Goal: Task Accomplishment & Management: Complete application form

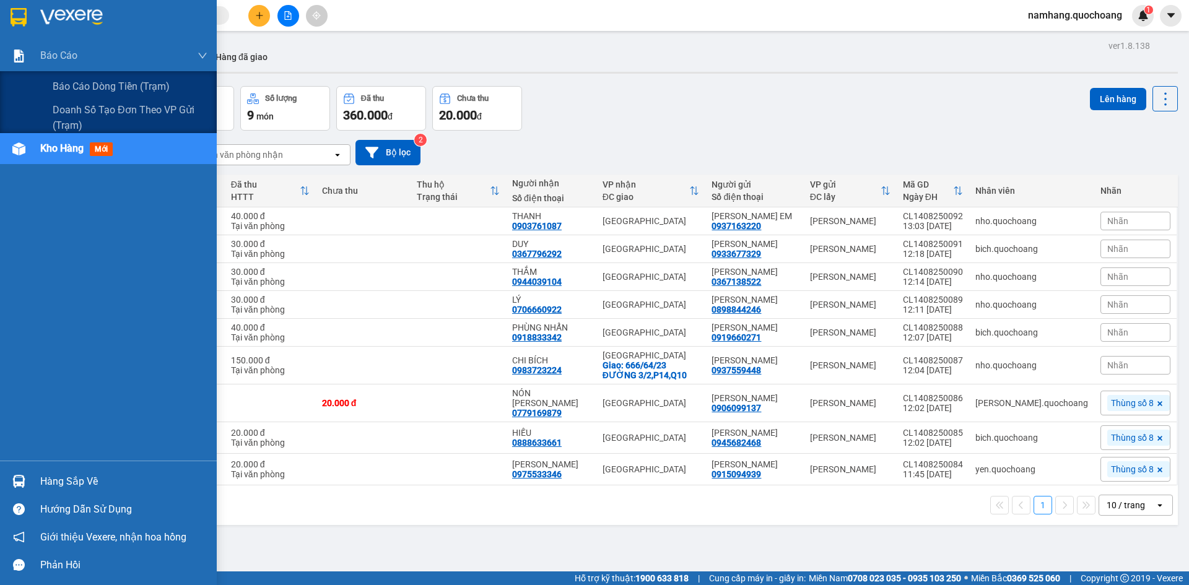
click at [66, 89] on span "Báo cáo dòng tiền (trạm)" at bounding box center [111, 86] width 117 height 15
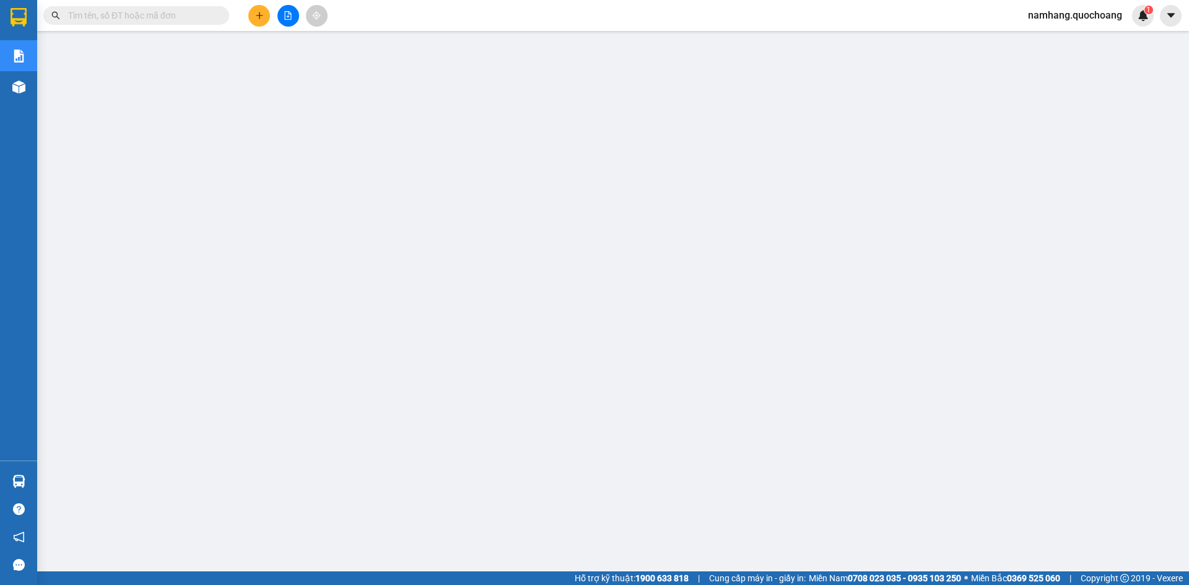
click at [264, 19] on button at bounding box center [259, 16] width 22 height 22
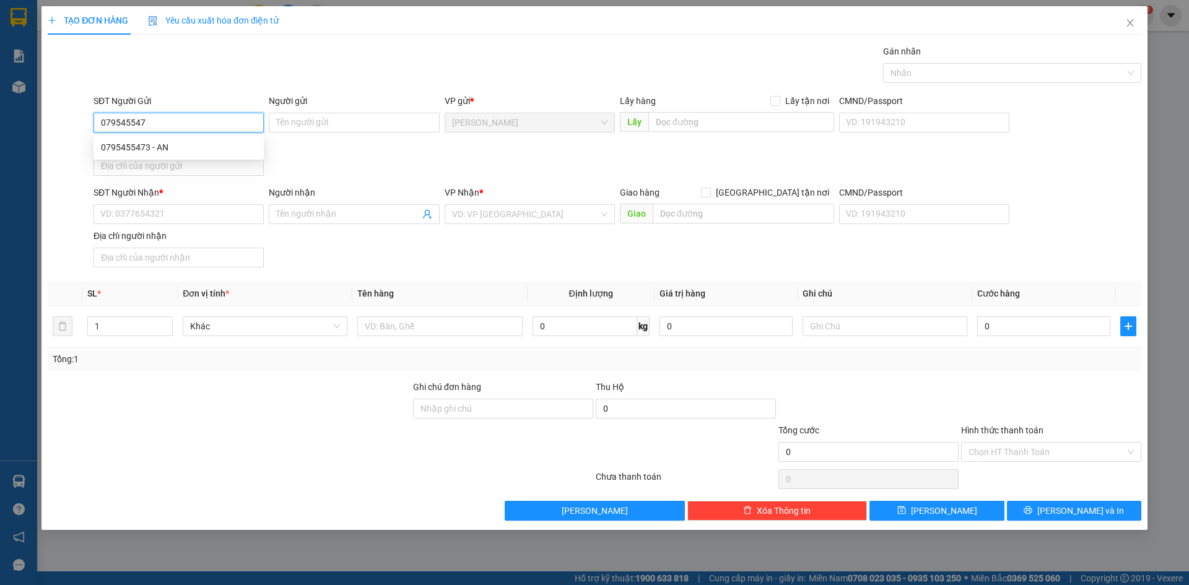
type input "0795455473"
click at [157, 148] on div "0795455473 - AN" at bounding box center [178, 148] width 155 height 14
type input "AN"
type input "0795455473"
click at [136, 229] on div "SĐT Người Nhận * VD: 0377654321" at bounding box center [179, 207] width 170 height 43
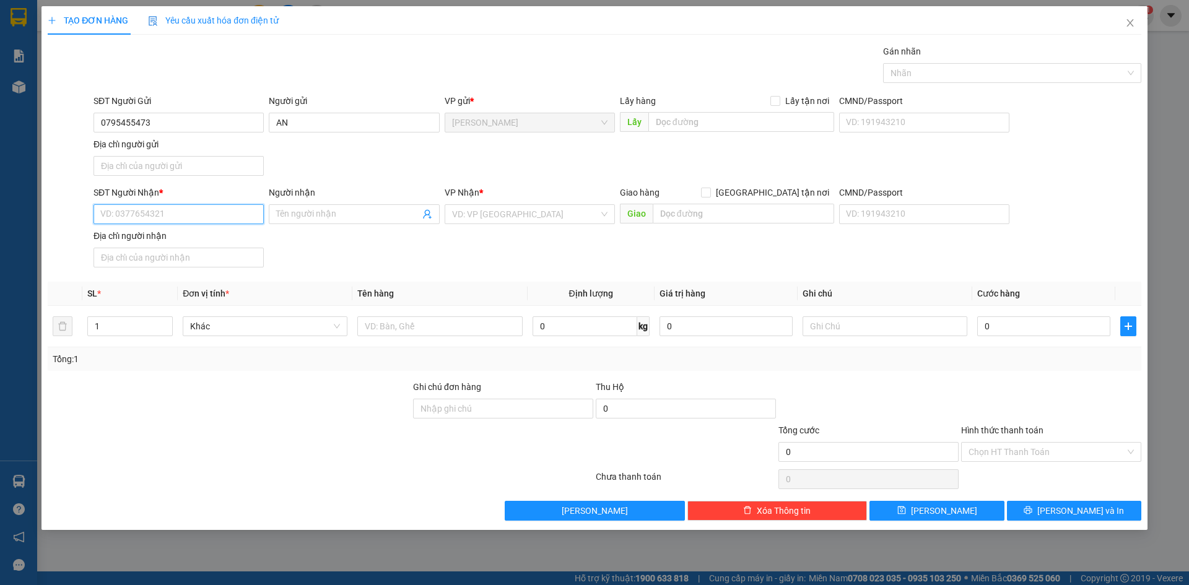
click at [150, 215] on input "SĐT Người Nhận *" at bounding box center [179, 214] width 170 height 20
type input "0938531426"
click at [239, 235] on div "0938531426 - [PERSON_NAME]" at bounding box center [178, 239] width 155 height 14
type input "[PERSON_NAME]"
type input "0938531426"
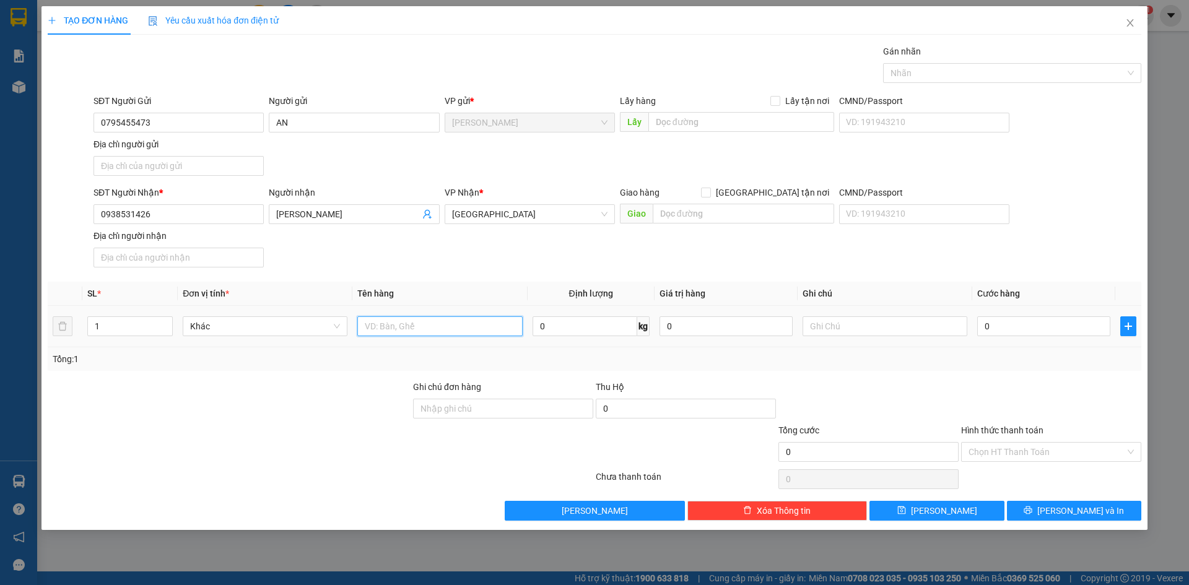
click at [394, 325] on input "text" at bounding box center [439, 326] width 165 height 20
type input "880.000 VND"
click at [839, 328] on input "text" at bounding box center [885, 326] width 165 height 20
type input "TIỀN THU HỘ"
click at [999, 316] on div "0" at bounding box center [1043, 326] width 133 height 25
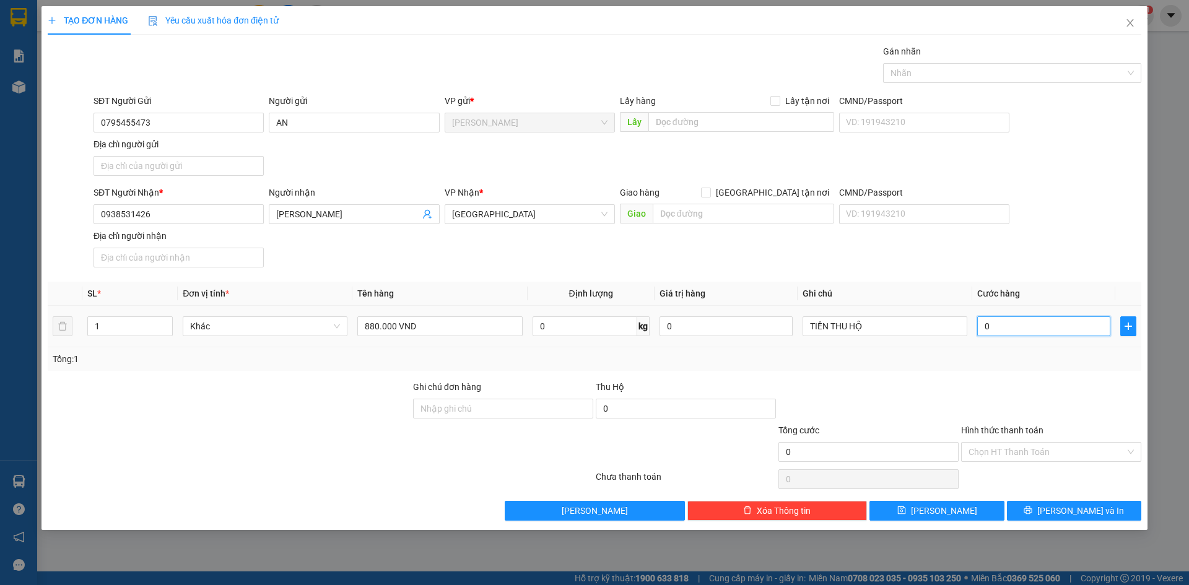
click at [995, 324] on input "0" at bounding box center [1043, 326] width 133 height 20
type input "2"
type input "20"
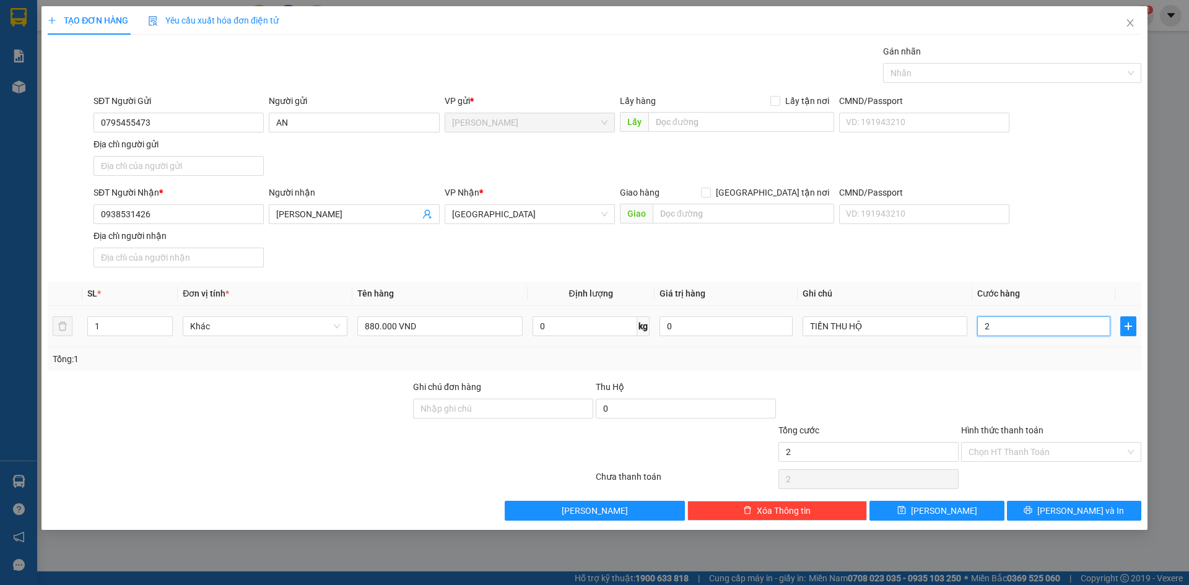
type input "20"
type input "200"
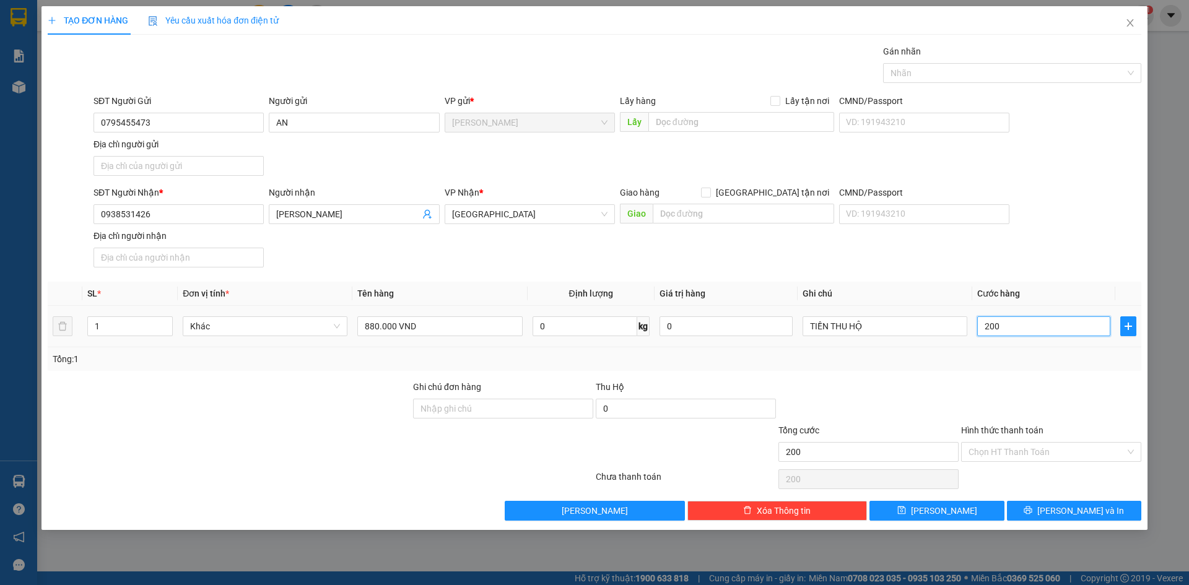
type input "2.000"
type input "20.000"
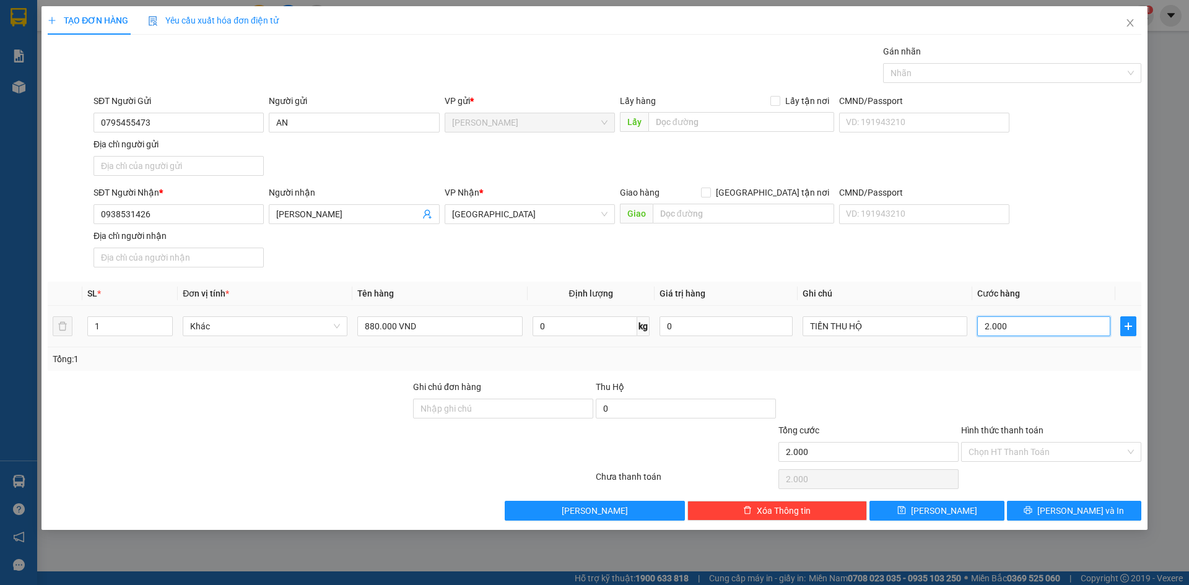
type input "20.000"
click at [1030, 76] on div at bounding box center [1006, 73] width 240 height 15
type input "20.000"
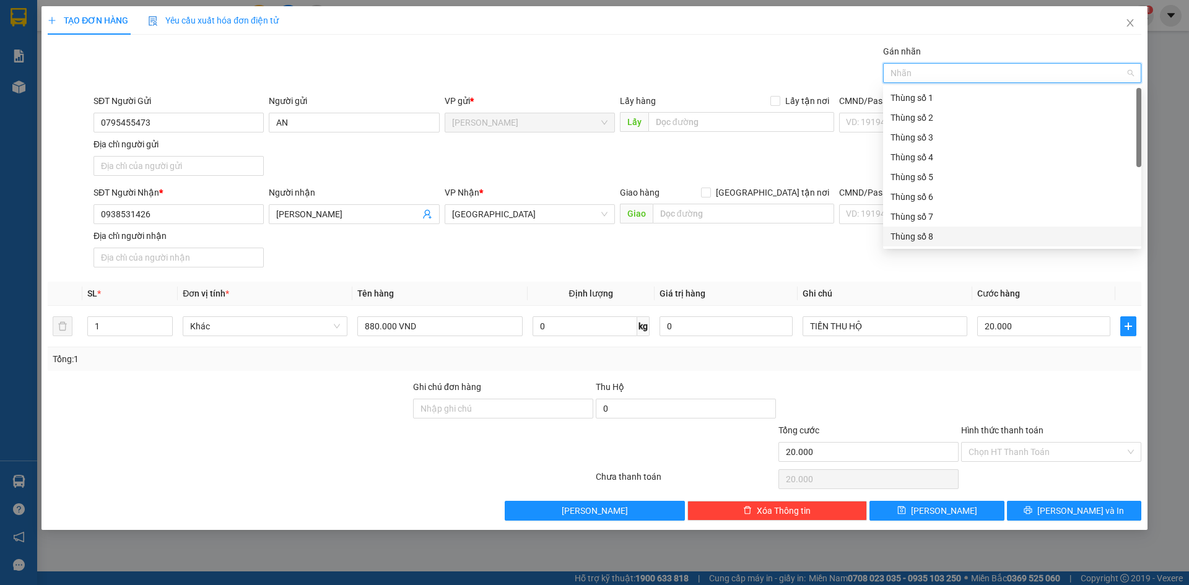
click at [941, 236] on div "Thùng số 8" at bounding box center [1011, 237] width 243 height 14
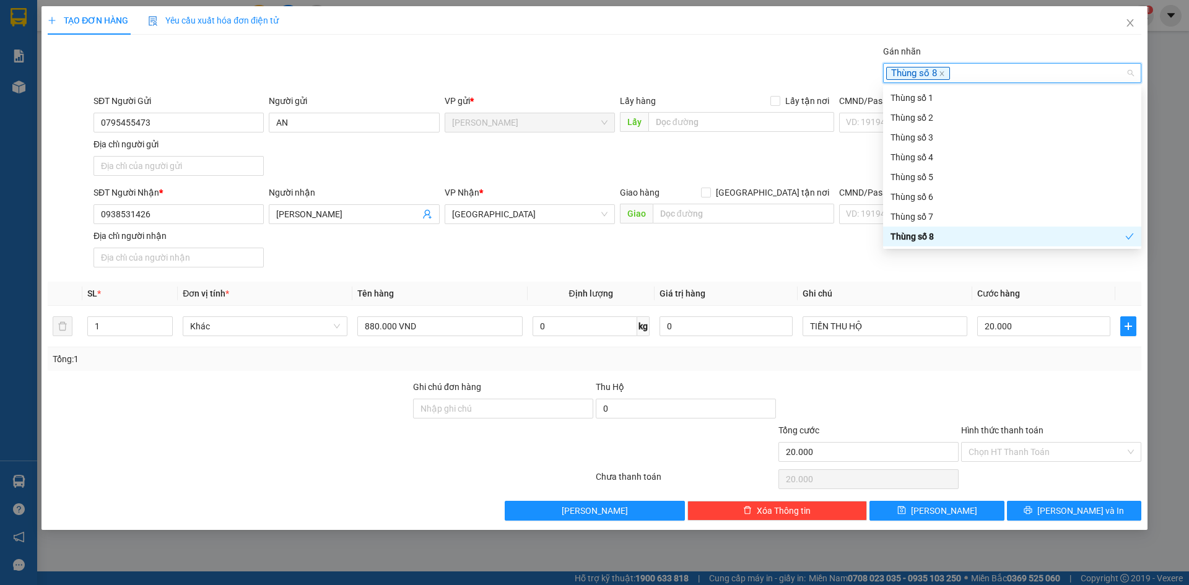
click at [1053, 393] on div at bounding box center [1051, 401] width 183 height 43
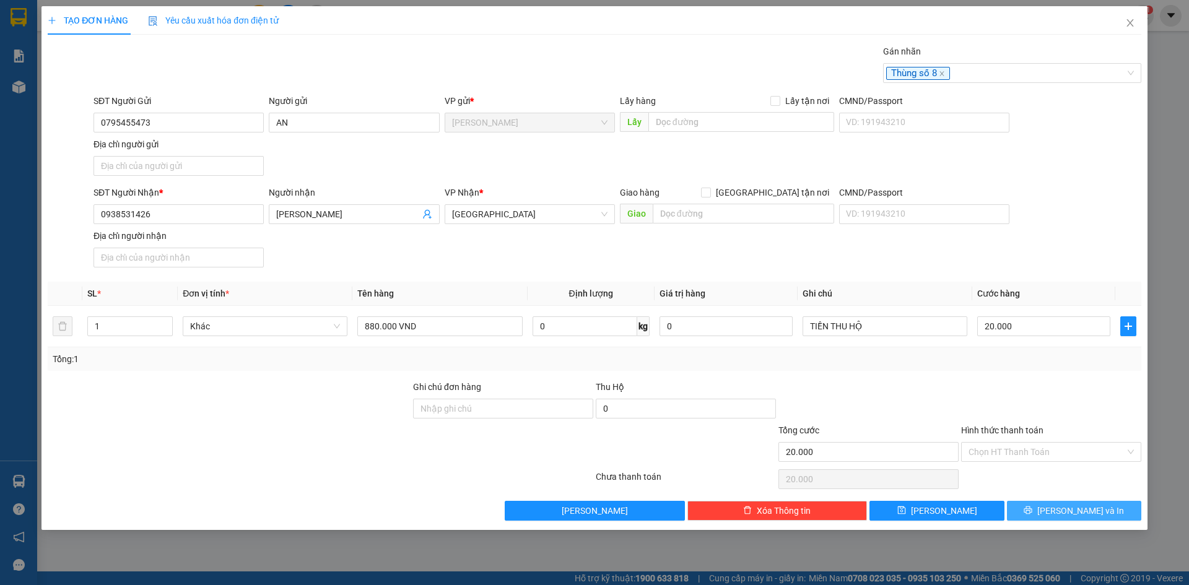
click at [1097, 513] on span "[PERSON_NAME] và In" at bounding box center [1080, 511] width 87 height 14
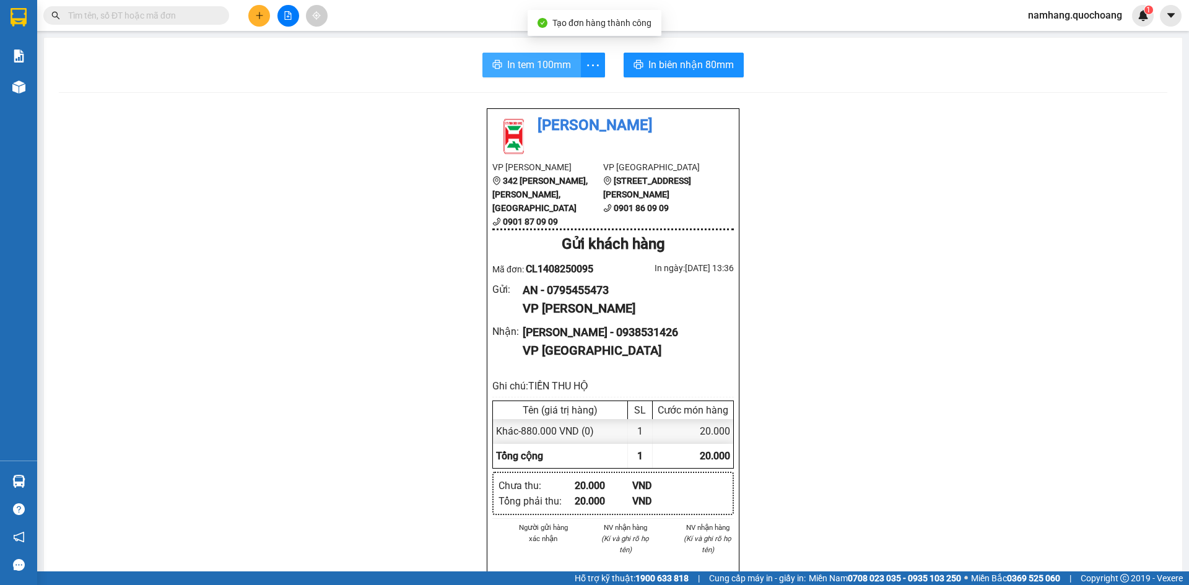
click at [523, 63] on span "In tem 100mm" at bounding box center [539, 64] width 64 height 15
click at [187, 16] on input "text" at bounding box center [141, 16] width 146 height 14
click at [185, 14] on input "text" at bounding box center [141, 16] width 146 height 14
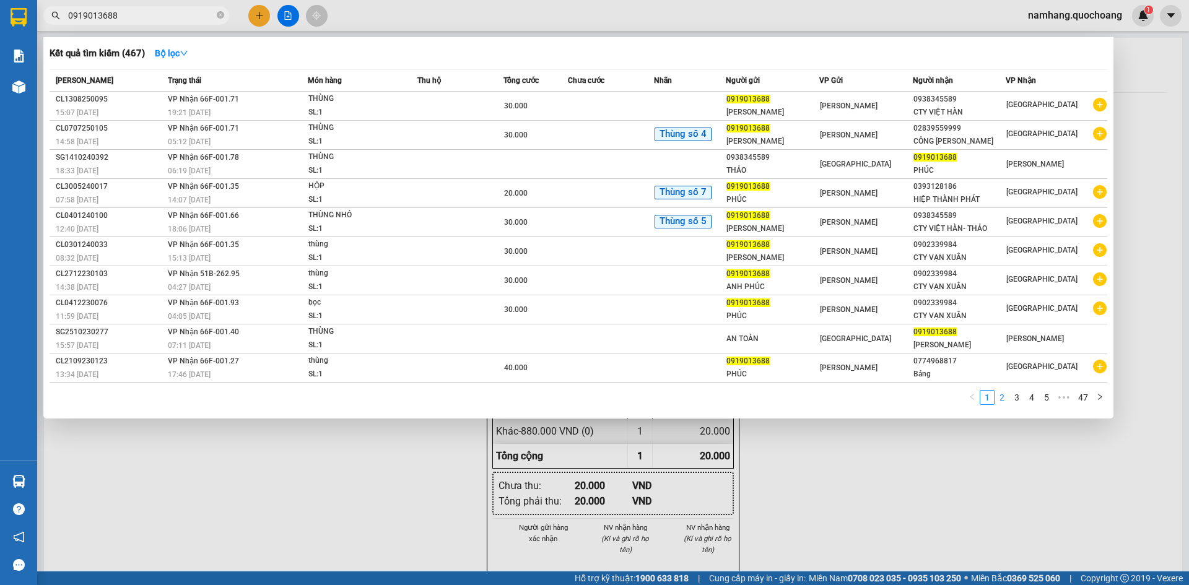
type input "0919013688"
click at [1003, 401] on link "2" at bounding box center [1002, 398] width 14 height 14
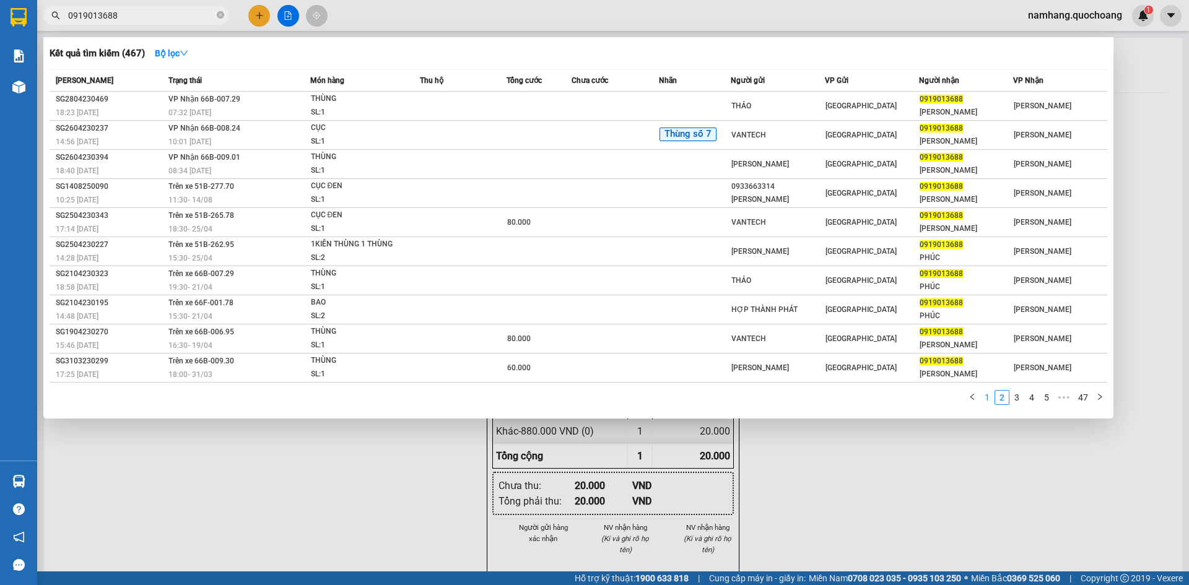
click at [983, 404] on link "1" at bounding box center [987, 398] width 14 height 14
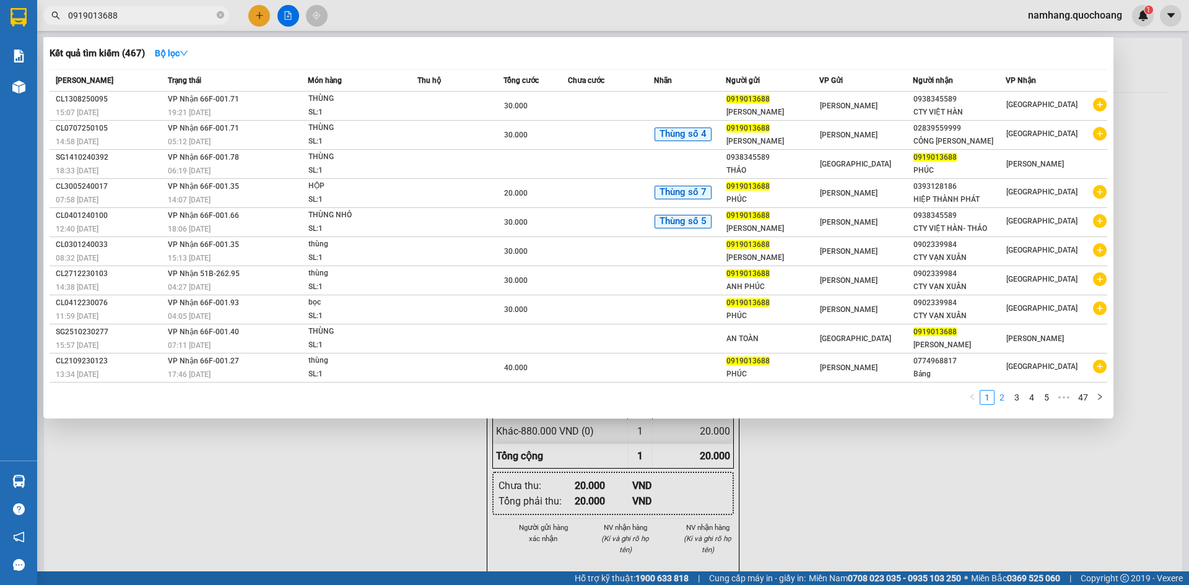
click at [1007, 403] on link "2" at bounding box center [1002, 398] width 14 height 14
